Goal: Find contact information: Find contact information

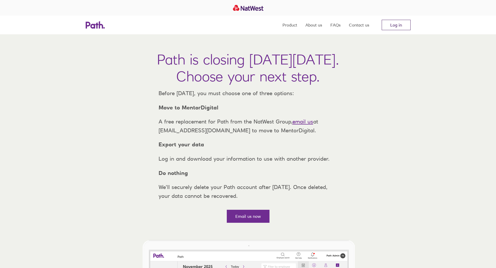
click at [393, 25] on link "Log in" at bounding box center [396, 25] width 29 height 10
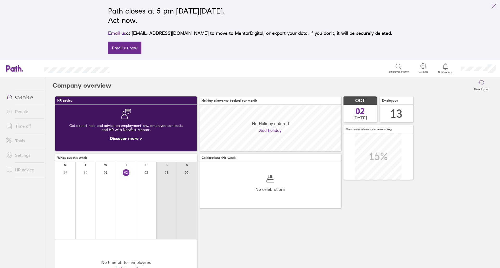
scroll to position [46, 142]
click at [15, 123] on link "Time off" at bounding box center [23, 126] width 42 height 10
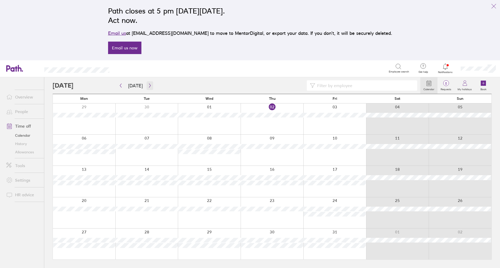
click at [151, 85] on button "button" at bounding box center [150, 85] width 7 height 9
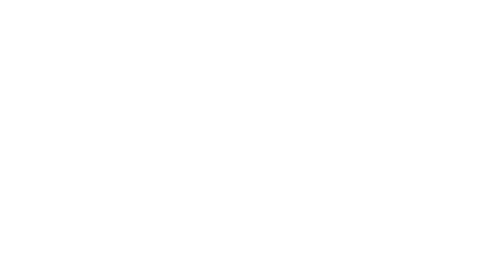
click at [101, 102] on div at bounding box center [250, 134] width 500 height 268
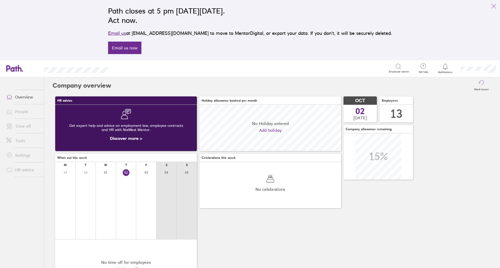
scroll to position [46, 142]
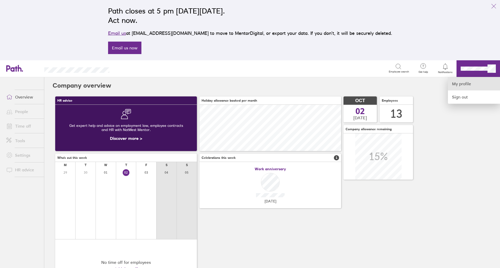
click at [460, 83] on link "My profile" at bounding box center [474, 83] width 52 height 13
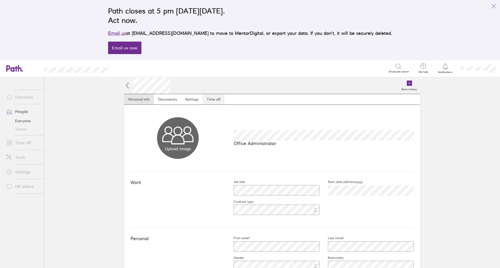
click at [213, 98] on link "Time off" at bounding box center [214, 99] width 22 height 10
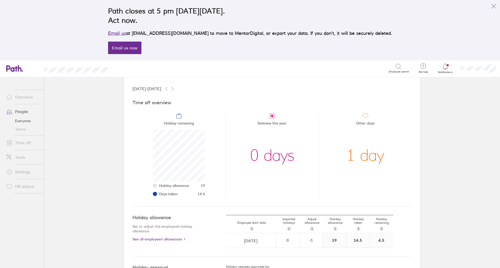
scroll to position [68, 0]
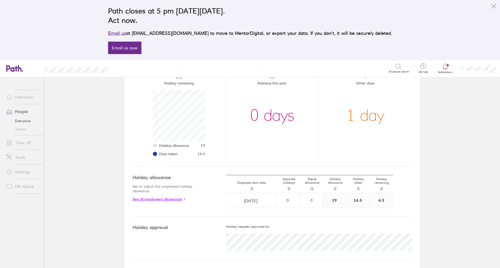
click at [170, 198] on link "See all employees' allowances" at bounding box center [168, 199] width 73 height 4
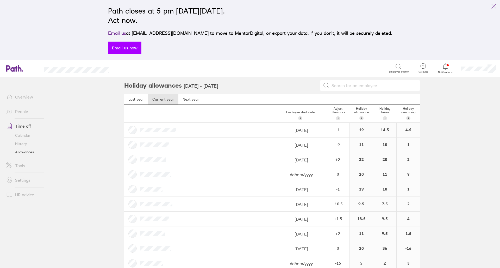
click at [141, 47] on link "Email us now" at bounding box center [124, 48] width 33 height 12
drag, startPoint x: 192, startPoint y: 34, endPoint x: 150, endPoint y: 33, distance: 41.9
click at [150, 33] on p "Email us at [EMAIL_ADDRESS][DOMAIN_NAME] to move to MentorDigital, or export yo…" at bounding box center [250, 33] width 284 height 7
copy p "[EMAIL_ADDRESS][DOMAIN_NAME]"
